Goal: Task Accomplishment & Management: Use online tool/utility

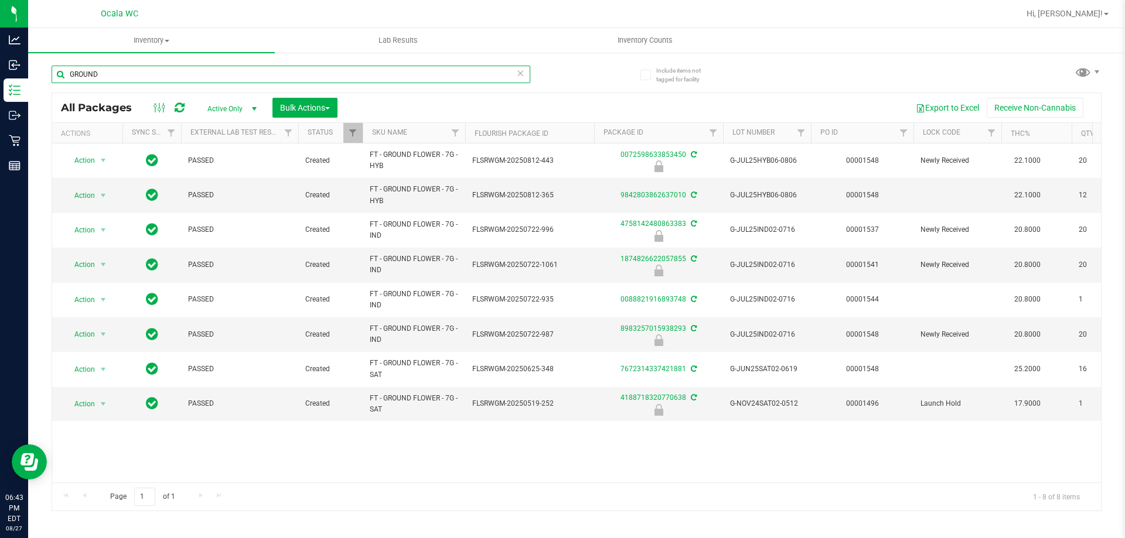
click at [245, 76] on input "GROUND" at bounding box center [291, 75] width 479 height 18
click at [245, 77] on input "GROUND" at bounding box center [291, 75] width 479 height 18
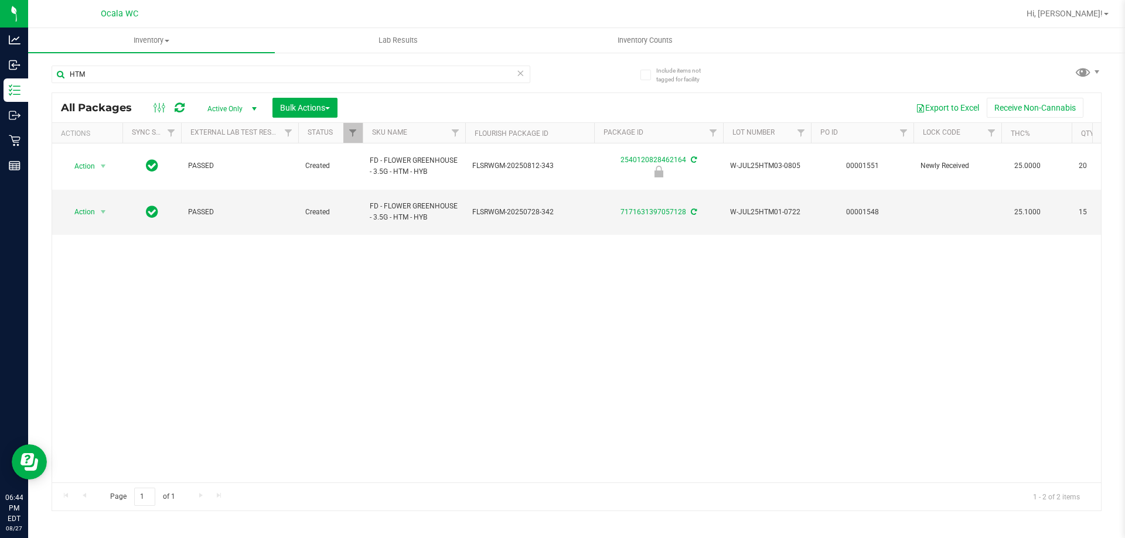
click at [311, 244] on div "Action Action Edit attributes Global inventory Locate package Package audit log…" at bounding box center [576, 312] width 1048 height 339
click at [436, 253] on div "Action Action Edit attributes Global inventory Locate package Package audit log…" at bounding box center [576, 312] width 1048 height 339
click at [311, 390] on div "Action Action Edit attributes Global inventory Locate package Package audit log…" at bounding box center [576, 312] width 1048 height 339
click at [217, 69] on input "HTM" at bounding box center [291, 75] width 479 height 18
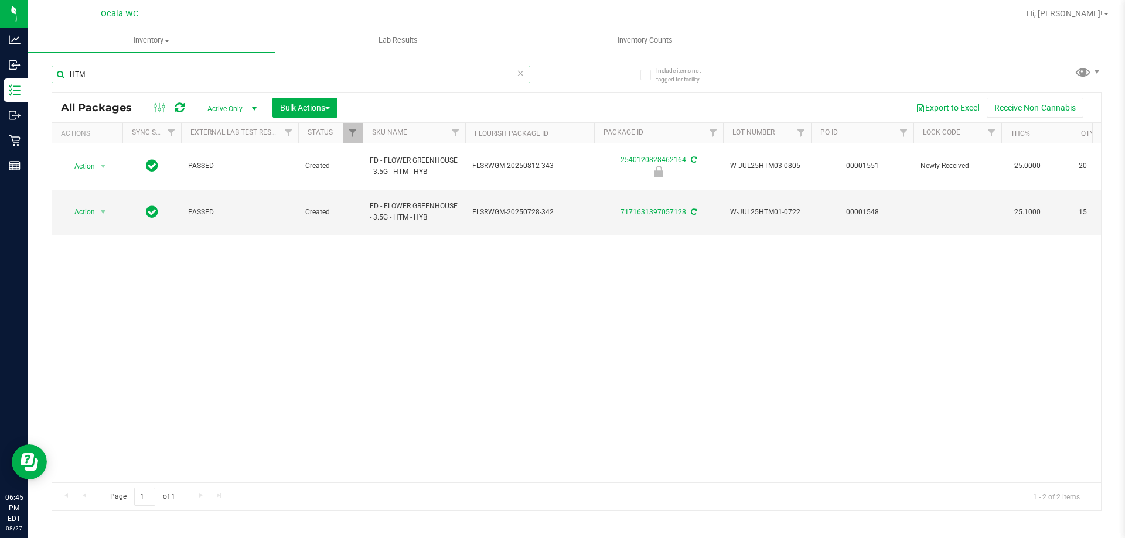
click at [218, 68] on input "HTM" at bounding box center [291, 75] width 479 height 18
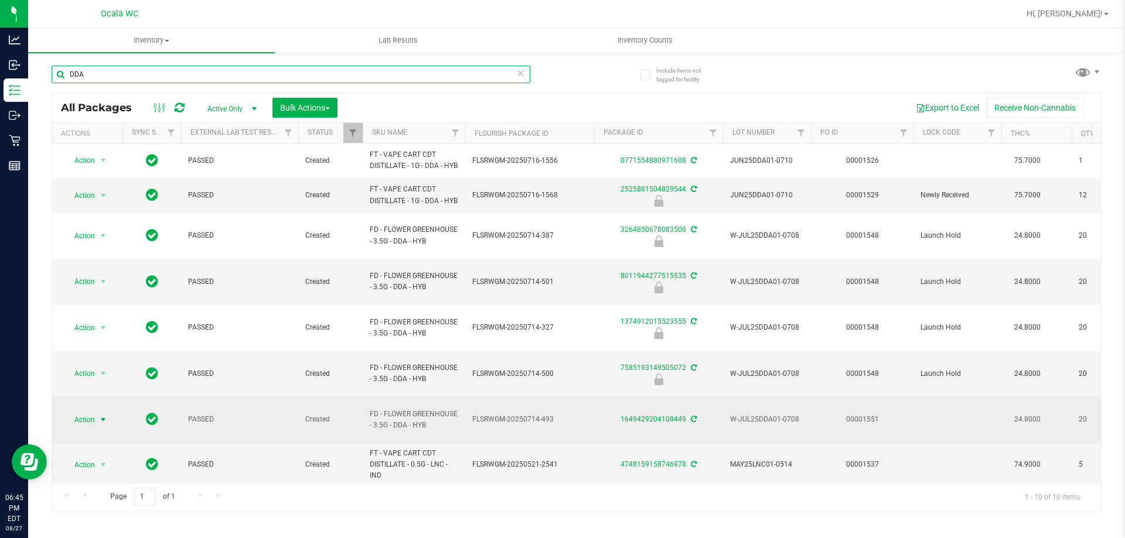
type input "DDA"
click at [101, 415] on span "select" at bounding box center [102, 419] width 9 height 9
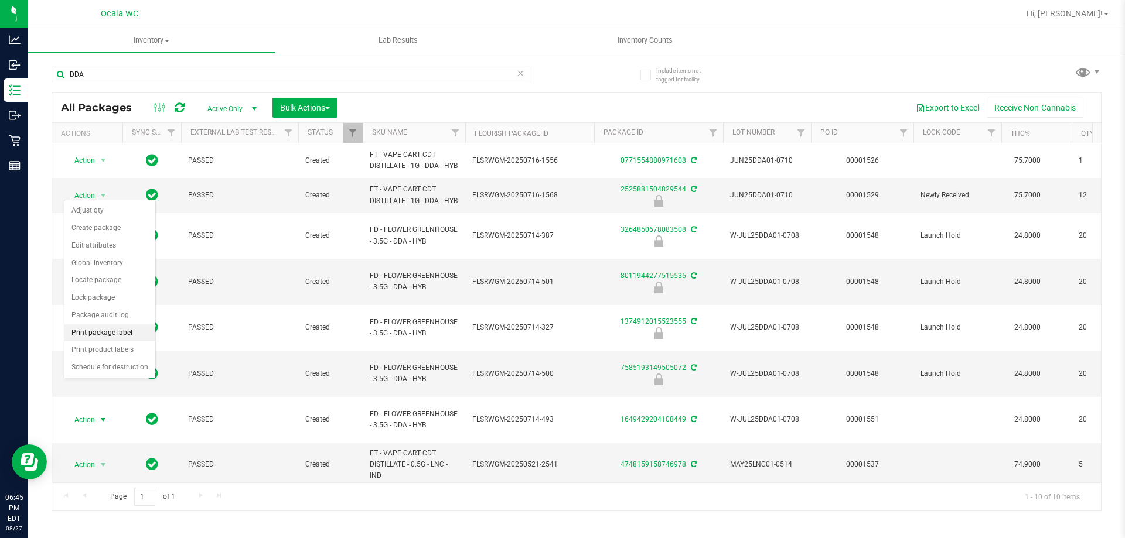
click at [113, 331] on li "Print package label" at bounding box center [109, 333] width 91 height 18
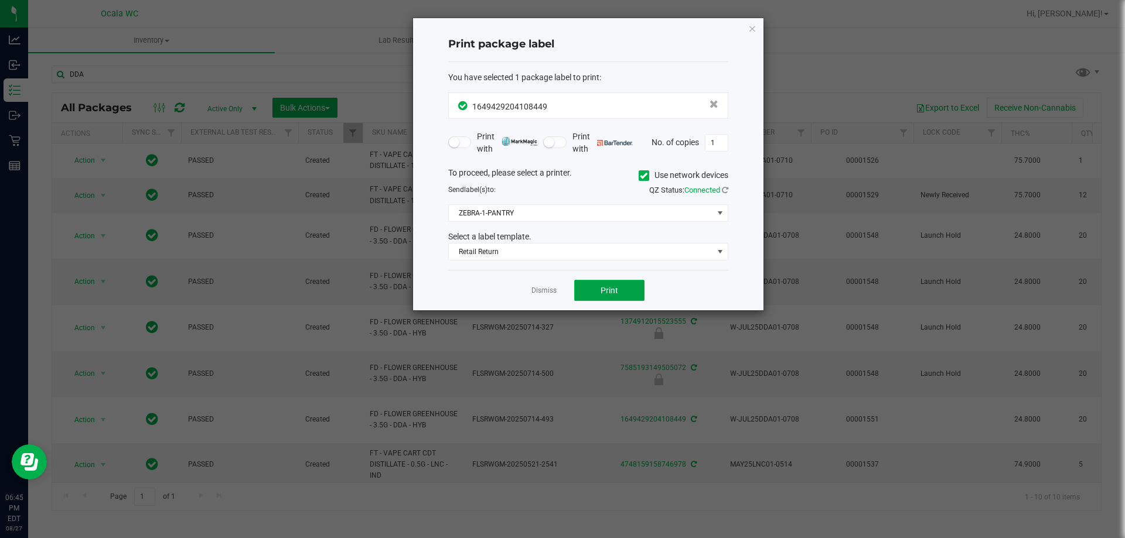
click at [593, 291] on button "Print" at bounding box center [609, 290] width 70 height 21
click at [611, 289] on span "Print" at bounding box center [609, 290] width 18 height 9
click at [538, 290] on link "Dismiss" at bounding box center [543, 291] width 25 height 10
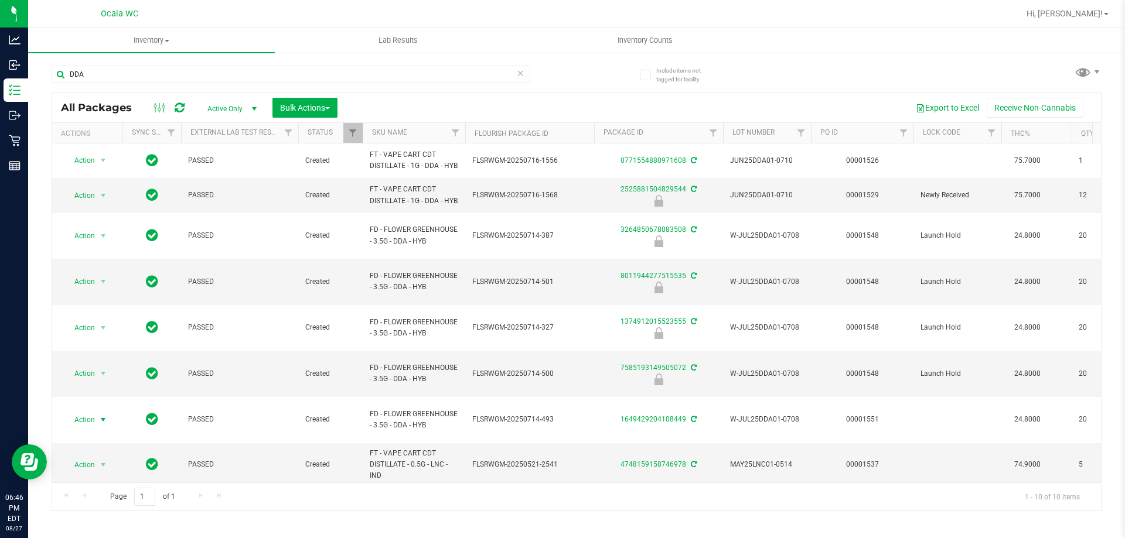
click at [820, 71] on div "DDA All Packages Active Only Active Only Lab Samples Locked All External Intern…" at bounding box center [577, 282] width 1050 height 457
click at [154, 72] on input "DDA" at bounding box center [291, 75] width 479 height 18
click at [155, 71] on input "DDA" at bounding box center [291, 75] width 479 height 18
